Goal: Check status: Check status

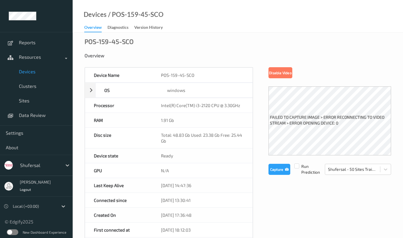
drag, startPoint x: 293, startPoint y: 121, endPoint x: 290, endPoint y: 120, distance: 2.9
click at [291, 121] on label "failed to capture image > Error reconnecting to video stream > Error opening de…" at bounding box center [329, 121] width 123 height 16
click at [334, 135] on div "failed to capture image > Error reconnecting to video stream > Error opening de…" at bounding box center [329, 120] width 123 height 69
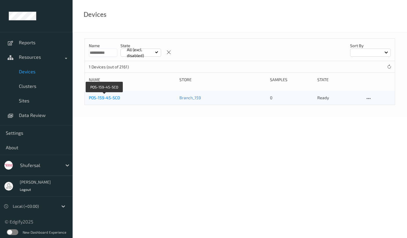
click at [104, 97] on link "POS-159-45-SCO" at bounding box center [104, 97] width 31 height 5
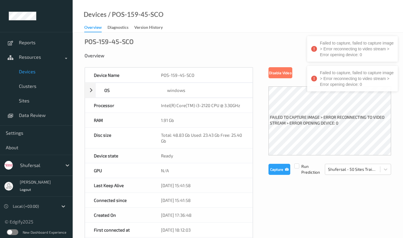
click at [317, 125] on label "failed to capture image > Error reconnecting to video stream > Error opening de…" at bounding box center [329, 121] width 123 height 16
click at [330, 117] on label "failed to capture image > Error reconnecting to video stream > Error opening de…" at bounding box center [329, 121] width 123 height 16
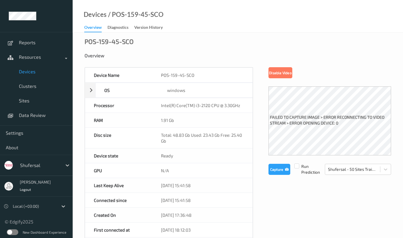
click at [303, 128] on label "failed to capture image > Error reconnecting to video stream > Error opening de…" at bounding box center [329, 121] width 123 height 16
click at [303, 130] on div "failed to capture image > Error reconnecting to video stream > Error opening de…" at bounding box center [329, 120] width 123 height 69
click at [277, 168] on button "Capture" at bounding box center [279, 168] width 22 height 11
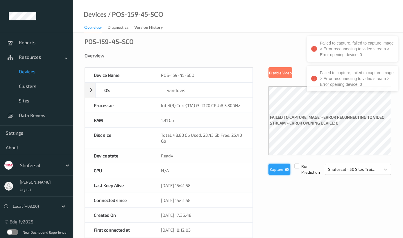
click at [277, 168] on button "Capture" at bounding box center [279, 168] width 22 height 11
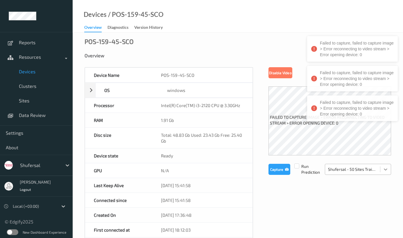
click at [387, 166] on div at bounding box center [385, 169] width 10 height 10
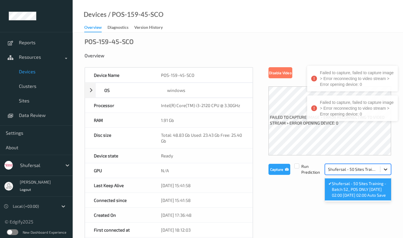
click at [386, 168] on icon at bounding box center [385, 169] width 6 height 6
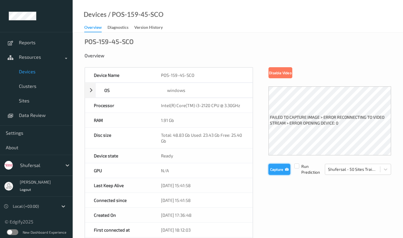
click at [277, 171] on button "Capture" at bounding box center [279, 168] width 22 height 11
click at [275, 170] on button "Capture" at bounding box center [279, 168] width 22 height 11
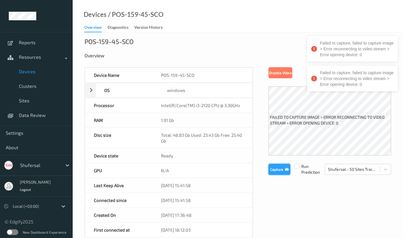
click at [275, 170] on button "Capture" at bounding box center [279, 168] width 22 height 11
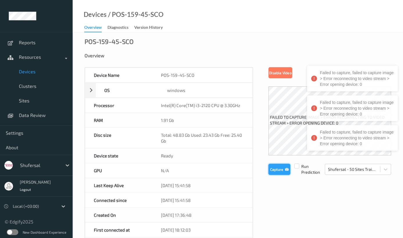
click at [275, 170] on button "Capture" at bounding box center [279, 168] width 22 height 11
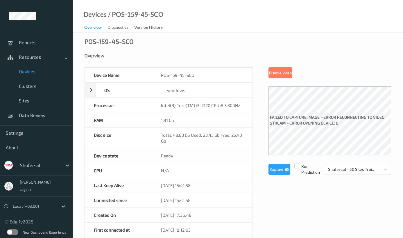
click at [312, 111] on div "failed to capture image > Error reconnecting to video stream > Error opening de…" at bounding box center [329, 120] width 123 height 69
click at [276, 169] on button "Capture" at bounding box center [279, 168] width 22 height 11
click at [273, 168] on button "Capture" at bounding box center [279, 168] width 22 height 11
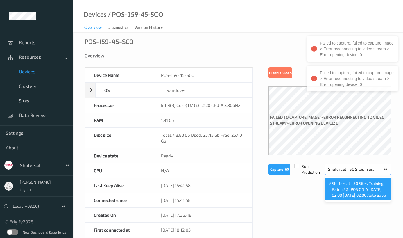
click at [387, 170] on icon at bounding box center [385, 169] width 6 height 6
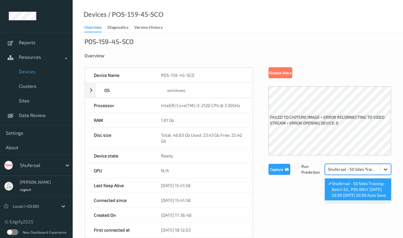
click at [388, 167] on div at bounding box center [385, 169] width 10 height 10
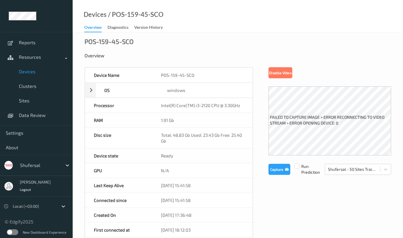
click at [322, 133] on div "failed to capture image > Error reconnecting to video stream > Error opening de…" at bounding box center [329, 120] width 123 height 69
click at [276, 170] on button "Capture" at bounding box center [279, 168] width 22 height 11
click at [276, 166] on button "Capture" at bounding box center [279, 168] width 22 height 11
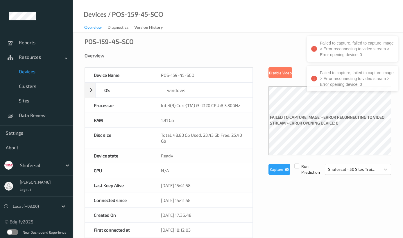
click at [290, 117] on label "failed to capture image > Error reconnecting to video stream > Error opening de…" at bounding box center [329, 121] width 123 height 16
click at [302, 122] on label "failed to capture image > Error reconnecting to video stream > Error opening de…" at bounding box center [329, 121] width 123 height 16
click at [282, 168] on button "Capture" at bounding box center [279, 168] width 22 height 11
